Goal: Task Accomplishment & Management: Manage account settings

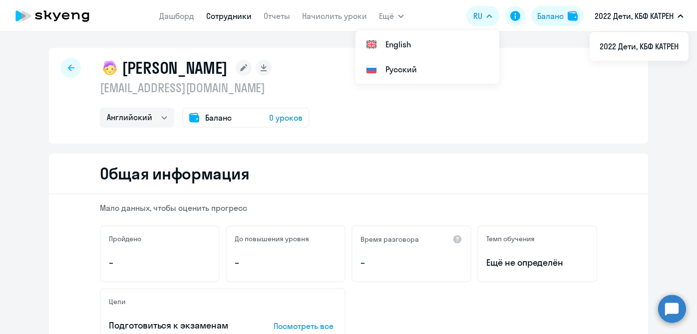
select select "english"
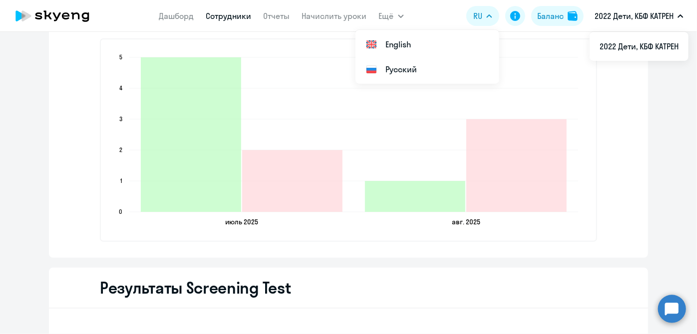
click at [228, 12] on link "Сотрудники" at bounding box center [228, 16] width 45 height 10
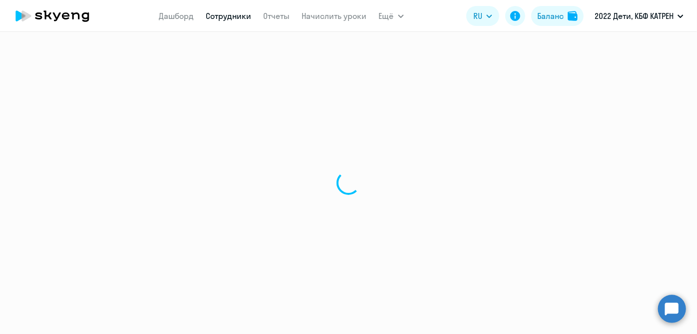
select select "30"
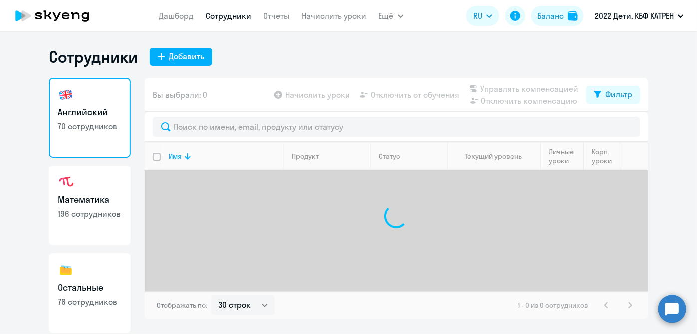
scroll to position [86, 0]
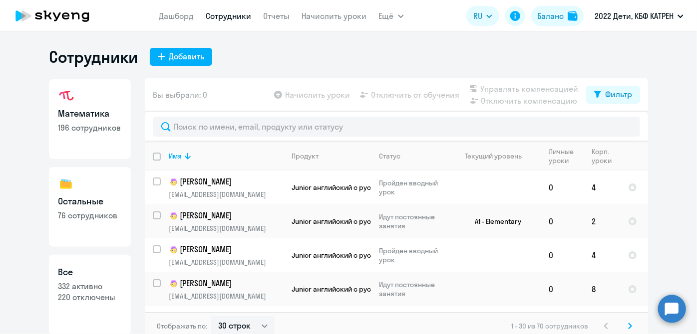
click at [102, 282] on p "332 активно" at bounding box center [90, 286] width 64 height 11
select select "30"
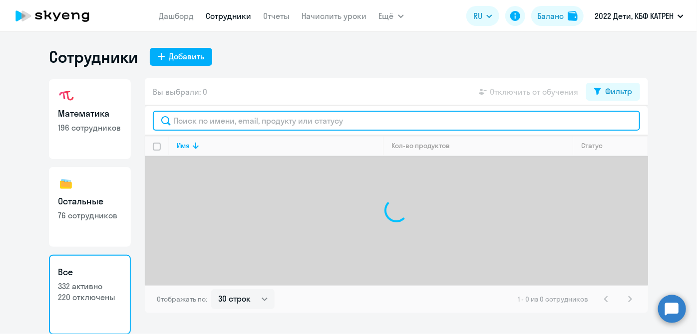
click at [244, 114] on input "text" at bounding box center [396, 121] width 487 height 20
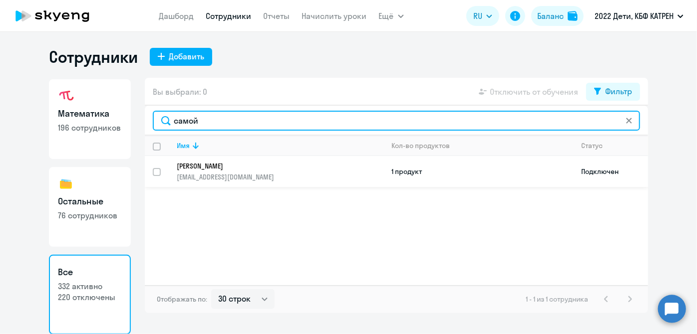
type input "самой"
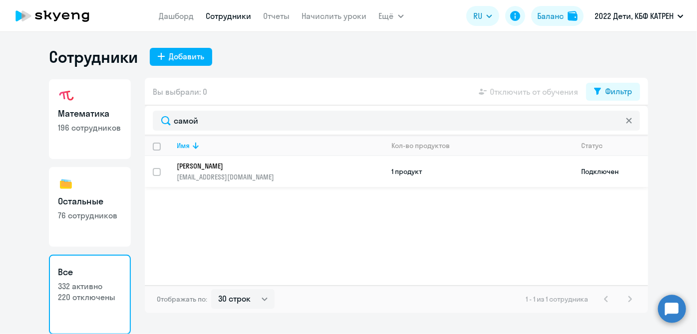
click at [272, 169] on p "[PERSON_NAME]" at bounding box center [273, 166] width 193 height 9
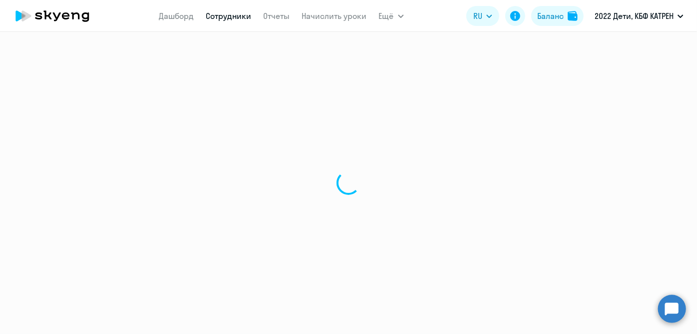
select select "math"
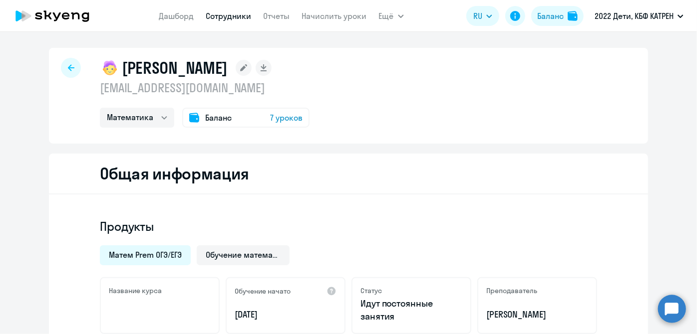
click at [224, 17] on link "Сотрудники" at bounding box center [228, 16] width 45 height 10
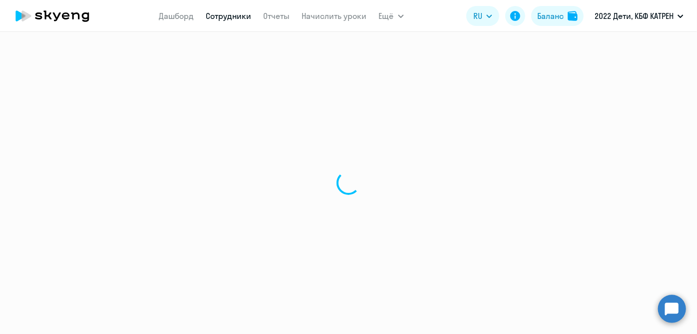
select select "30"
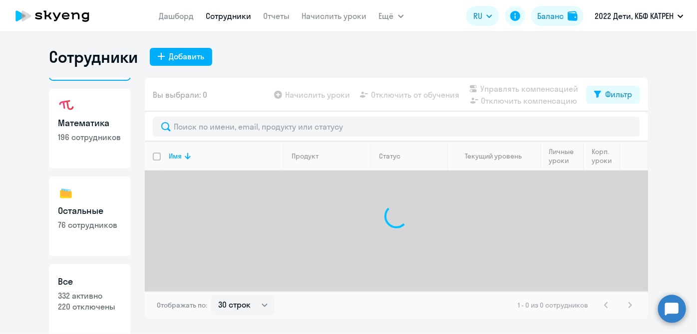
scroll to position [86, 0]
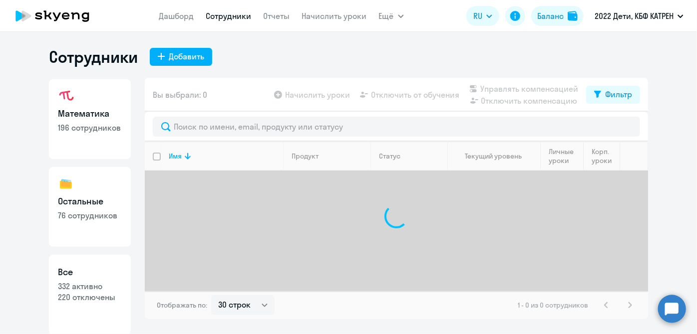
click at [99, 281] on p "332 активно" at bounding box center [90, 286] width 64 height 11
select select "30"
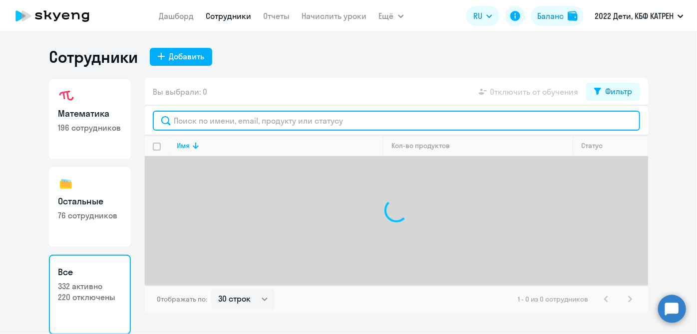
click at [233, 120] on input "text" at bounding box center [396, 121] width 487 height 20
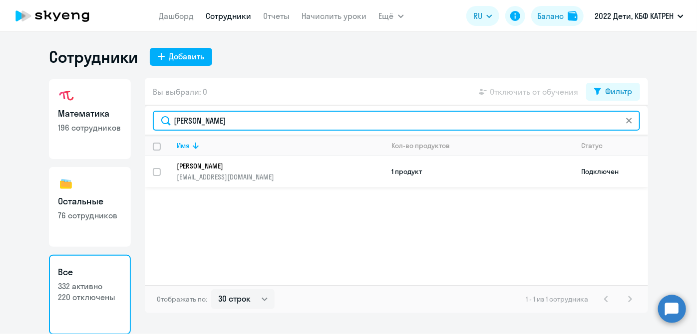
type input "[PERSON_NAME]"
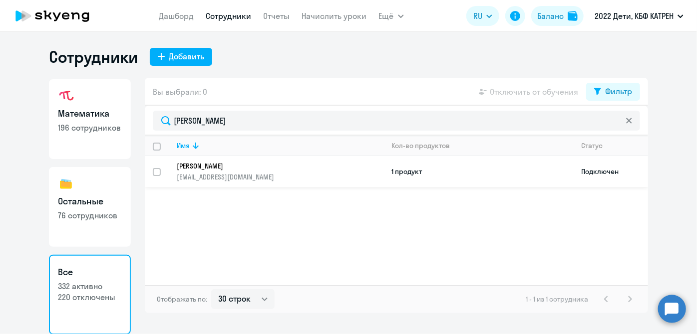
click at [238, 164] on p "[PERSON_NAME]" at bounding box center [273, 166] width 193 height 9
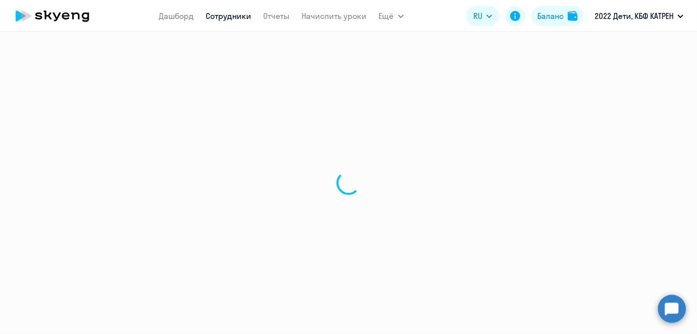
select select "english"
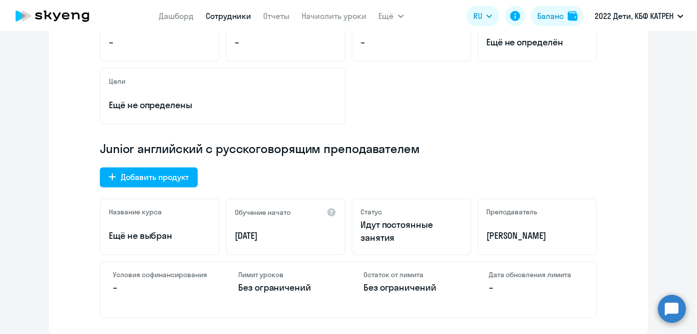
scroll to position [181, 0]
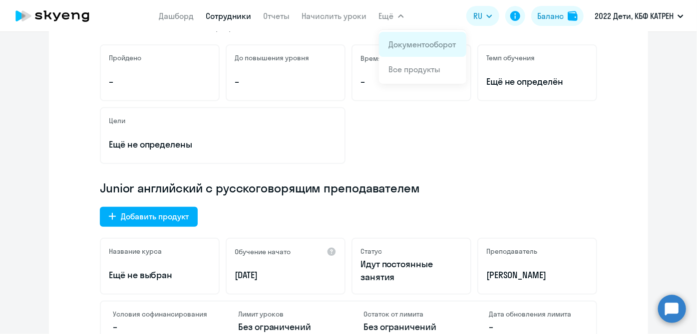
click at [392, 40] on link "Документооборот" at bounding box center [422, 44] width 67 height 10
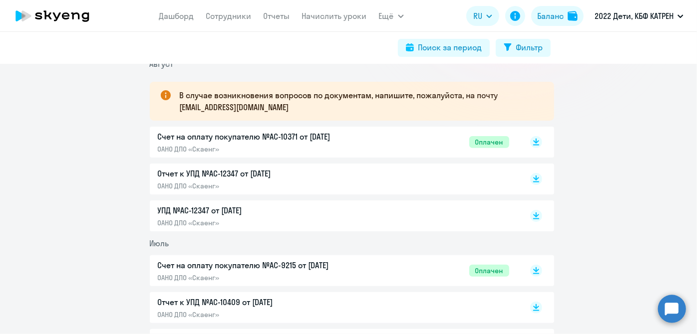
scroll to position [181, 0]
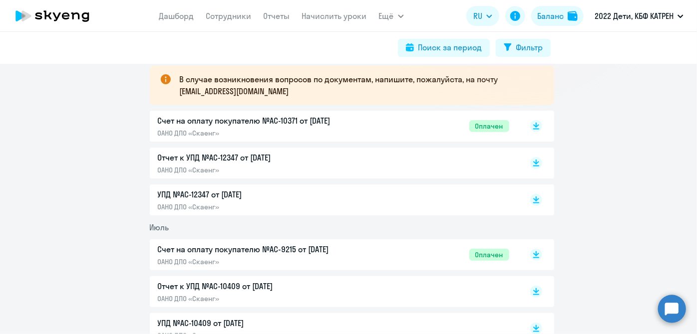
click at [325, 125] on p "Счет на оплату покупателю №AC-10371 от [DATE]" at bounding box center [263, 121] width 210 height 12
click at [280, 18] on link "Отчеты" at bounding box center [277, 16] width 26 height 10
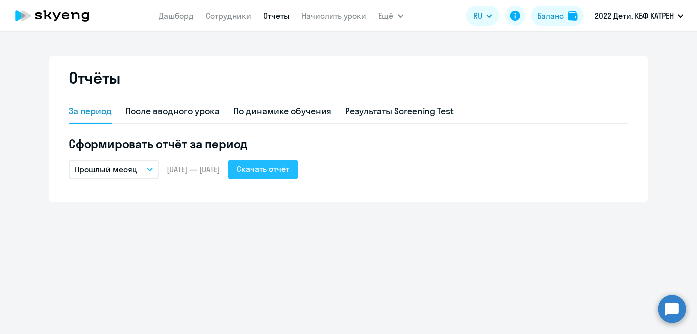
click at [289, 168] on div "Скачать отчёт" at bounding box center [263, 169] width 52 height 12
